Goal: Information Seeking & Learning: Learn about a topic

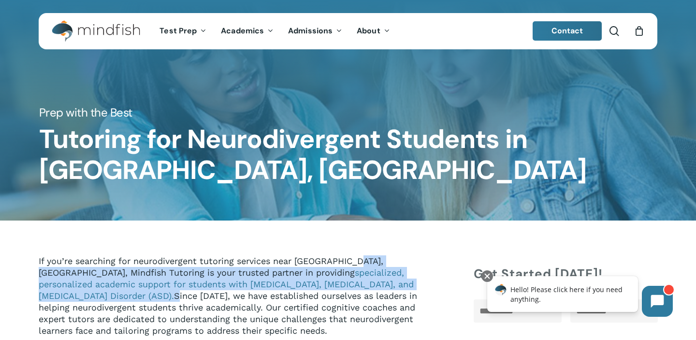
drag, startPoint x: 350, startPoint y: 259, endPoint x: 291, endPoint y: 283, distance: 63.7
click at [291, 283] on p "If you’re searching for neurodivergent tutoring services near [GEOGRAPHIC_DATA]…" at bounding box center [239, 302] width 401 height 94
copy p "Mindfish Tutoring is your trusted partner in providing specialized, personalize…"
